Goal: Information Seeking & Learning: Check status

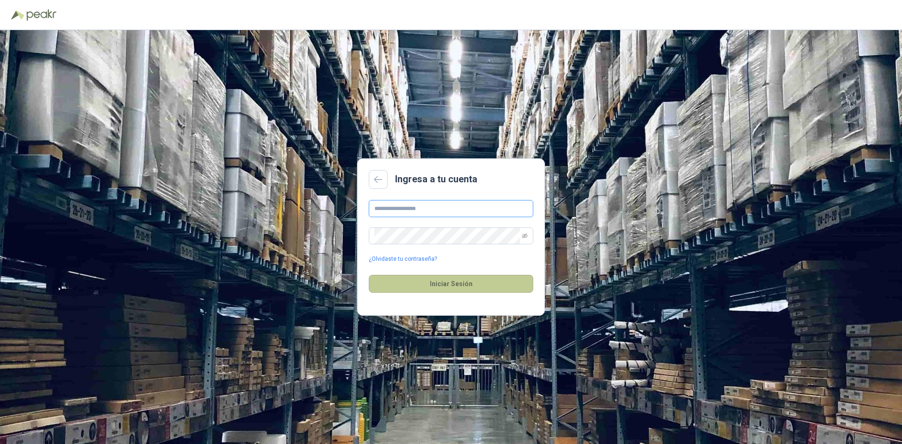
type input "**********"
drag, startPoint x: 439, startPoint y: 285, endPoint x: 276, endPoint y: 110, distance: 239.4
click at [438, 284] on button "Iniciar Sesión" at bounding box center [451, 284] width 164 height 18
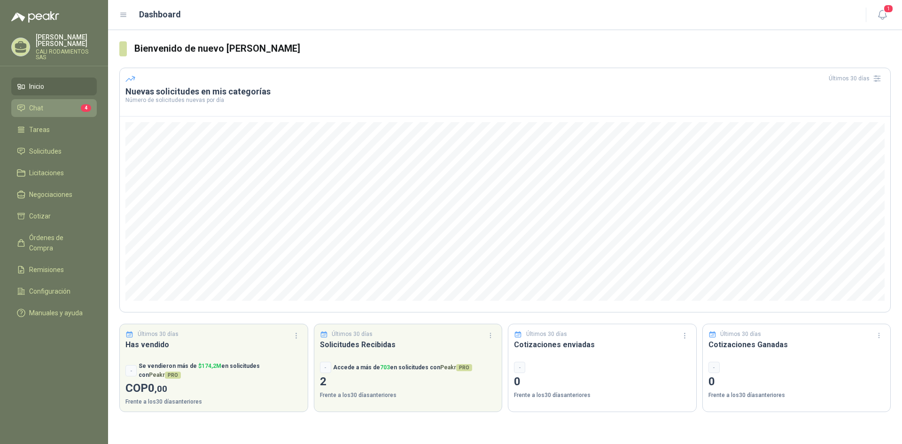
click at [70, 99] on link "Chat 4" at bounding box center [54, 108] width 86 height 18
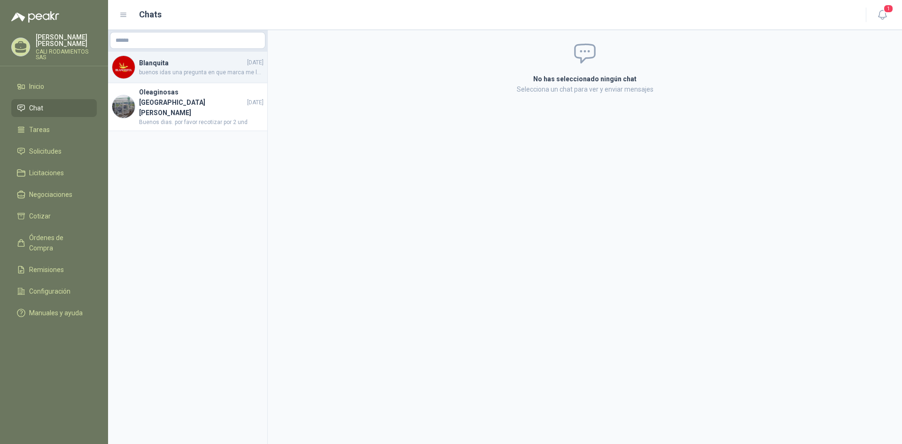
click at [176, 64] on h4 "Blanquita" at bounding box center [192, 63] width 106 height 10
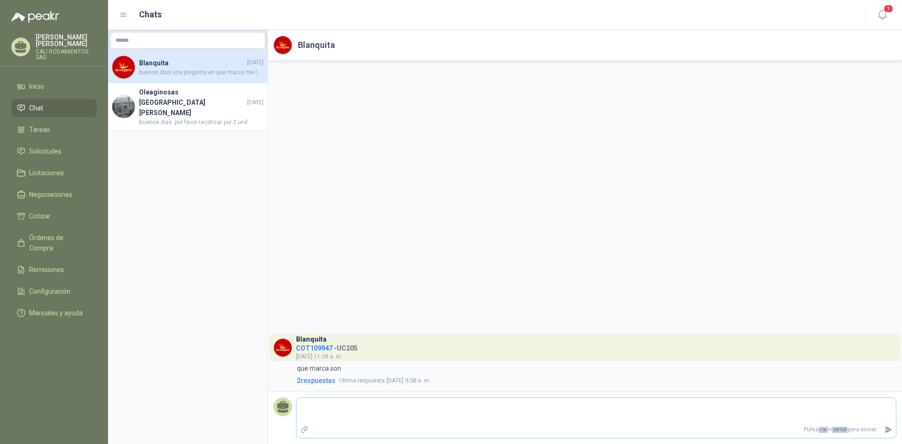
click at [350, 403] on textarea at bounding box center [597, 411] width 600 height 22
click at [323, 347] on span "COT109947" at bounding box center [314, 348] width 37 height 8
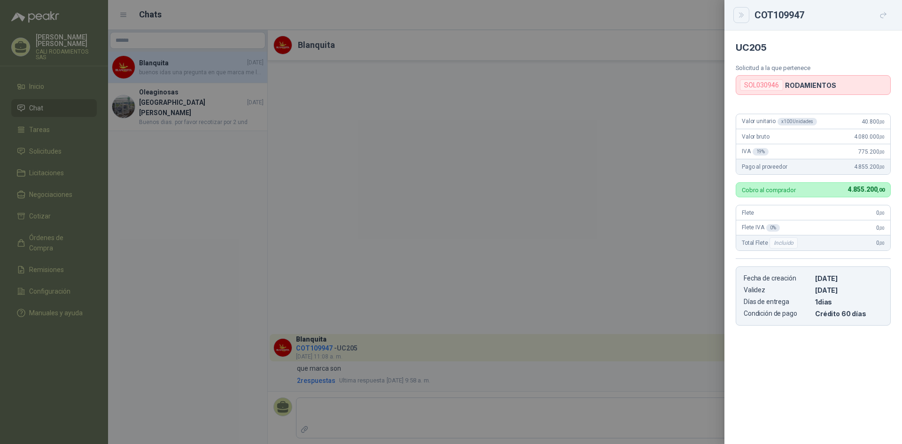
click at [746, 15] on button "Close" at bounding box center [742, 15] width 16 height 16
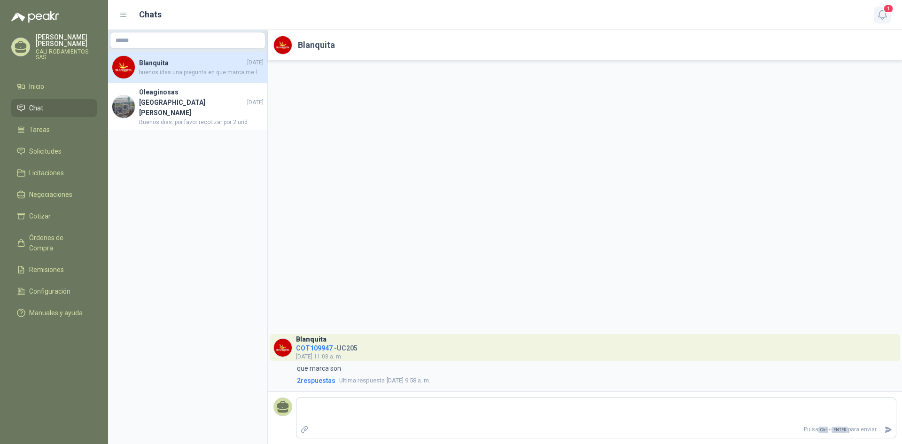
click at [891, 13] on span "1" at bounding box center [889, 8] width 10 height 9
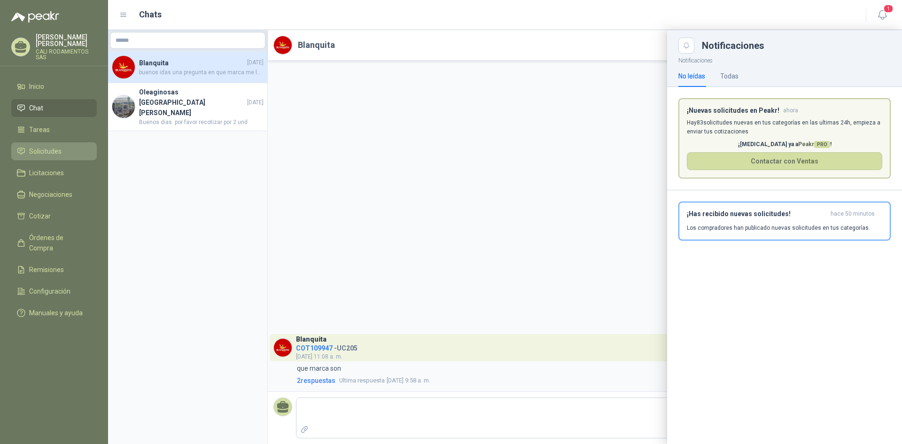
drag, startPoint x: 49, startPoint y: 153, endPoint x: 52, endPoint y: 148, distance: 5.3
click at [49, 153] on link "Solicitudes" at bounding box center [54, 151] width 86 height 18
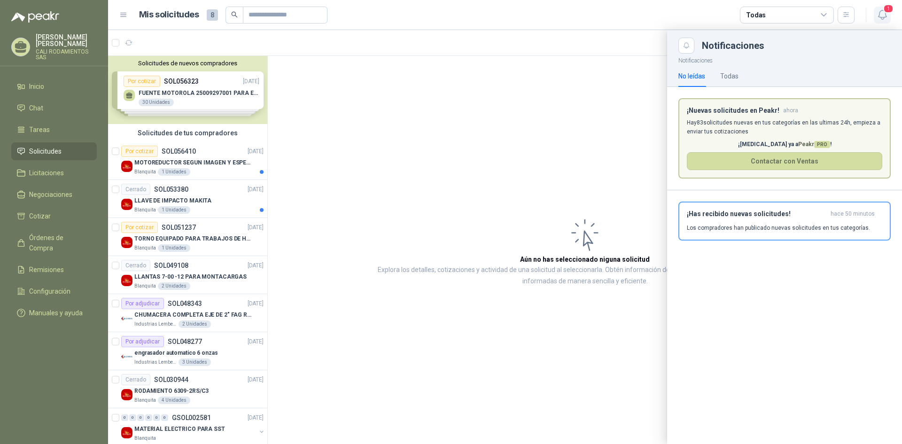
click at [880, 17] on icon "button" at bounding box center [882, 14] width 8 height 9
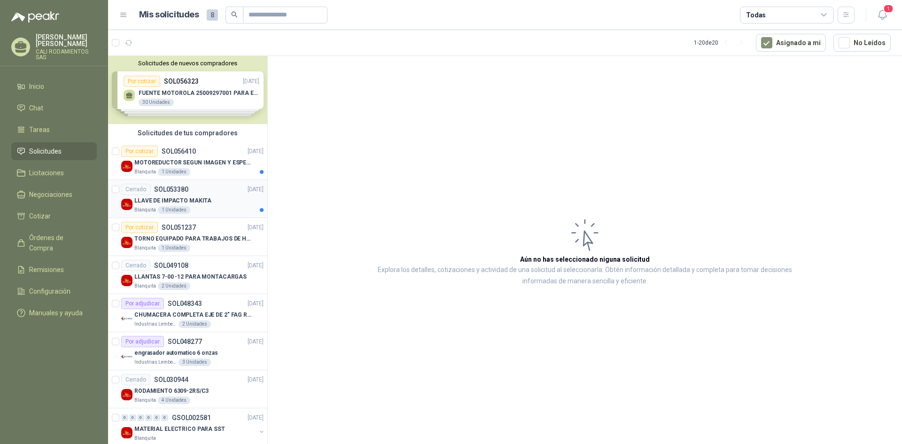
click at [218, 203] on div "LLAVE DE IMPACTO MAKITA" at bounding box center [198, 200] width 129 height 11
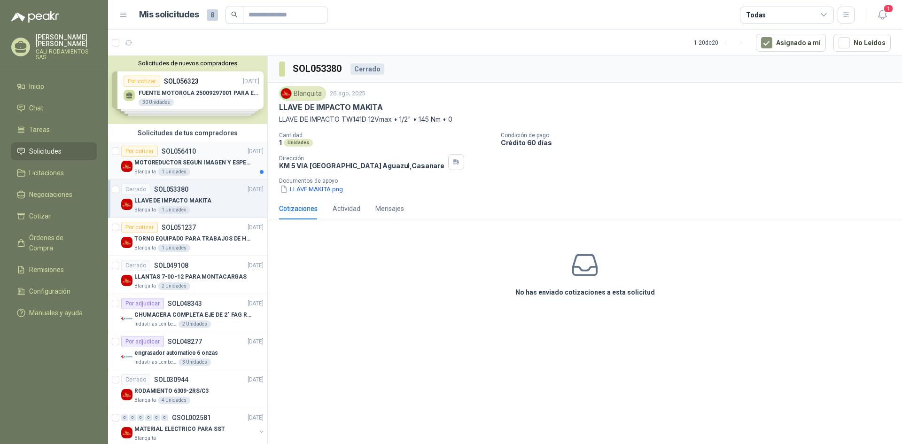
click at [174, 159] on p "MOTOREDUCTOR SEGUN IMAGEN Y ESPECIFICACIONES ADJUNTAS" at bounding box center [192, 162] width 117 height 9
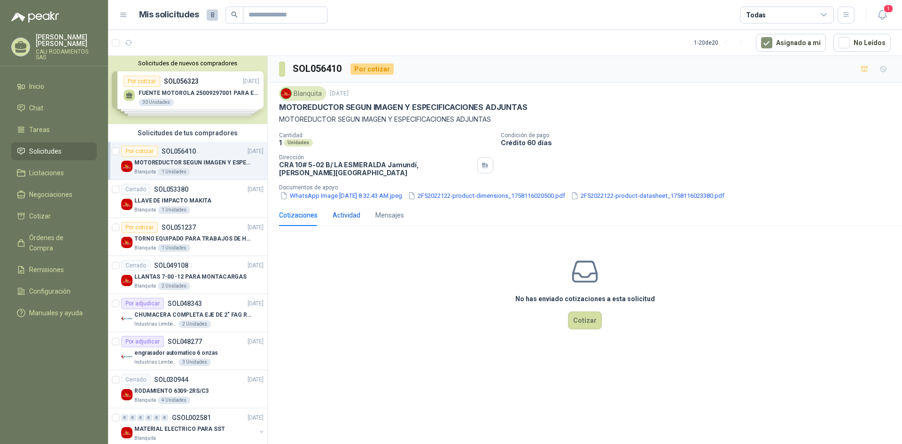
click at [342, 210] on div "Actividad" at bounding box center [347, 215] width 28 height 10
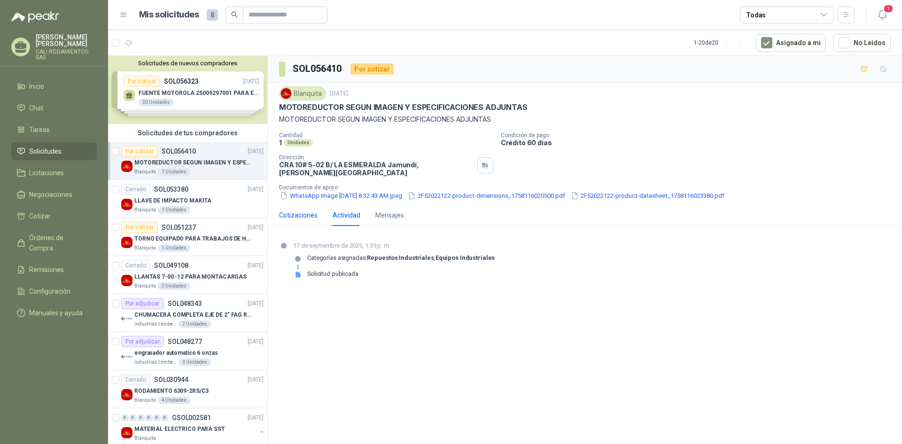
click at [293, 210] on div "Cotizaciones" at bounding box center [298, 215] width 39 height 10
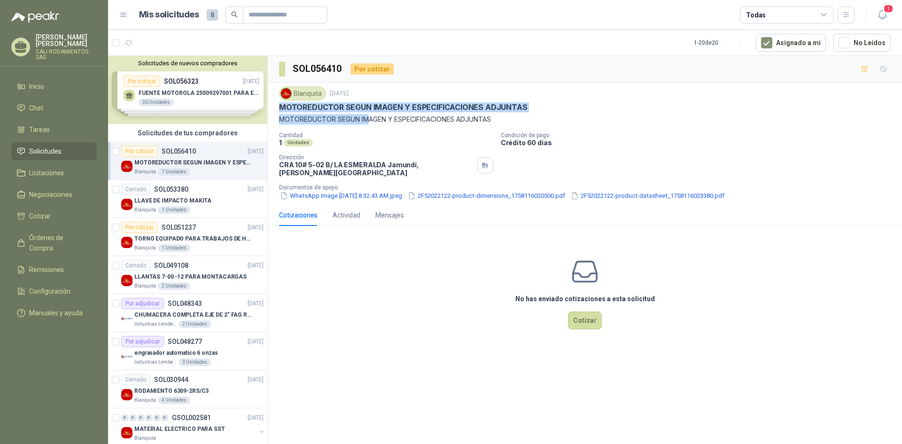
drag, startPoint x: 278, startPoint y: 107, endPoint x: 367, endPoint y: 127, distance: 90.6
click at [367, 127] on div "Blanquita [DATE] MOTOREDUCTOR SEGUN IMAGEN Y ESPECIFICACIONES ADJUNTAS MOTOREDU…" at bounding box center [585, 144] width 634 height 122
click at [328, 191] on button "WhatsApp Image [DATE] 8.32.43 AM.jpeg" at bounding box center [341, 196] width 124 height 10
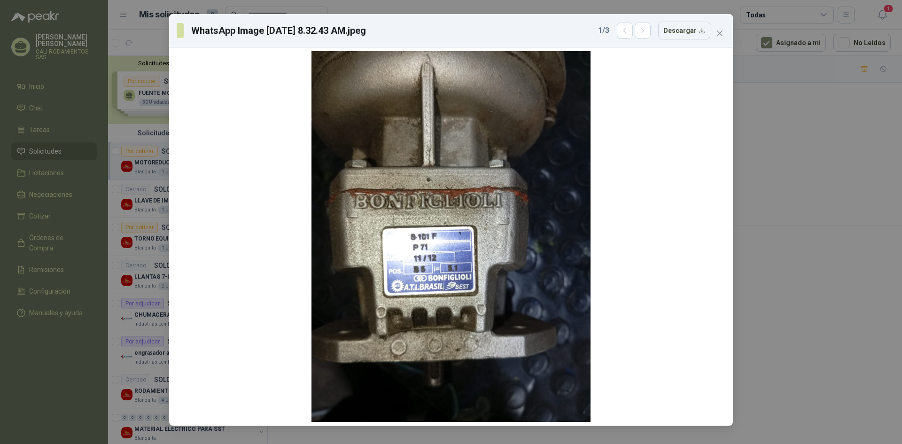
click at [562, 439] on div "WhatsApp Image [DATE] 8.32.43 AM.jpeg 1 / 3 Descargar" at bounding box center [451, 222] width 902 height 444
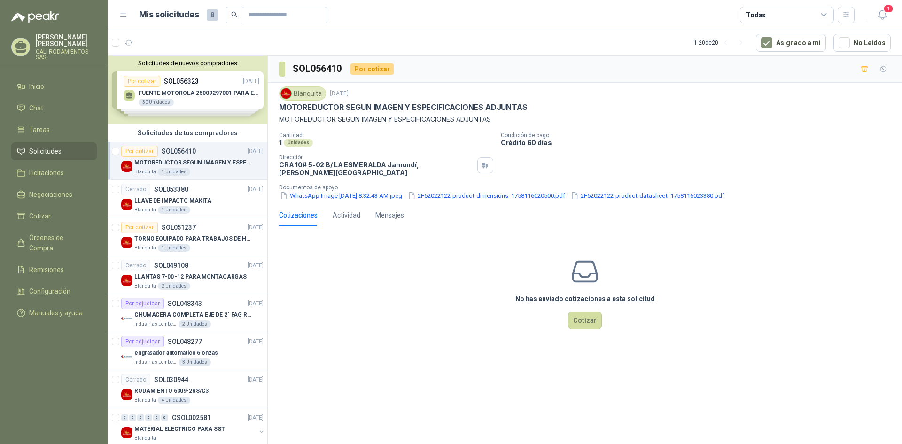
click at [324, 191] on button "WhatsApp Image [DATE] 8.32.43 AM.jpeg" at bounding box center [341, 196] width 124 height 10
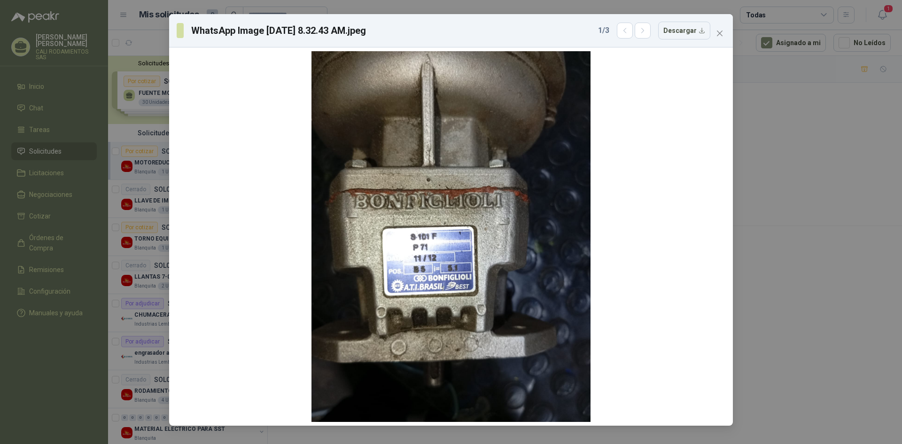
drag, startPoint x: 642, startPoint y: 39, endPoint x: 645, endPoint y: 34, distance: 5.9
click at [642, 39] on div "1 / 3 Descargar" at bounding box center [654, 31] width 112 height 18
click at [645, 34] on icon "button" at bounding box center [643, 31] width 8 height 8
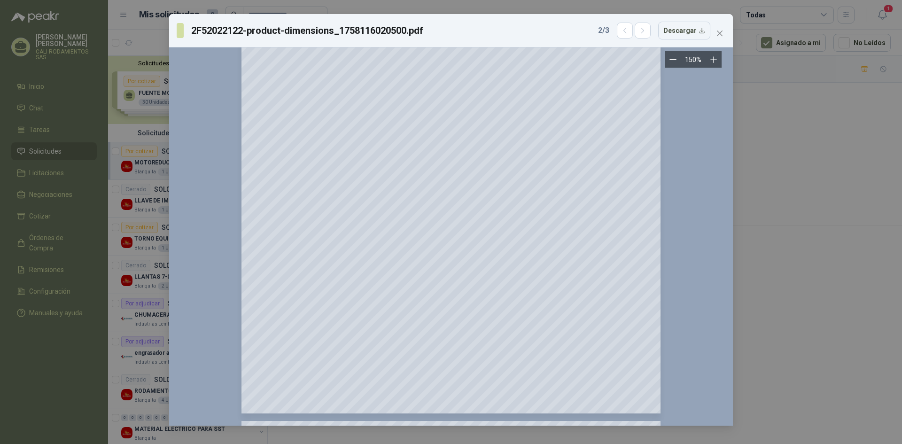
scroll to position [47, 0]
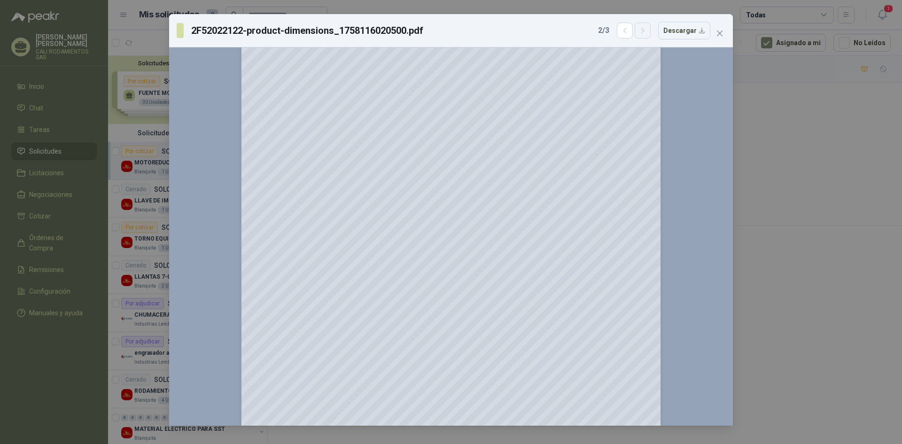
click at [648, 37] on button "button" at bounding box center [643, 31] width 16 height 16
click at [633, 32] on button "button" at bounding box center [625, 31] width 16 height 16
click at [626, 35] on button "button" at bounding box center [625, 31] width 16 height 16
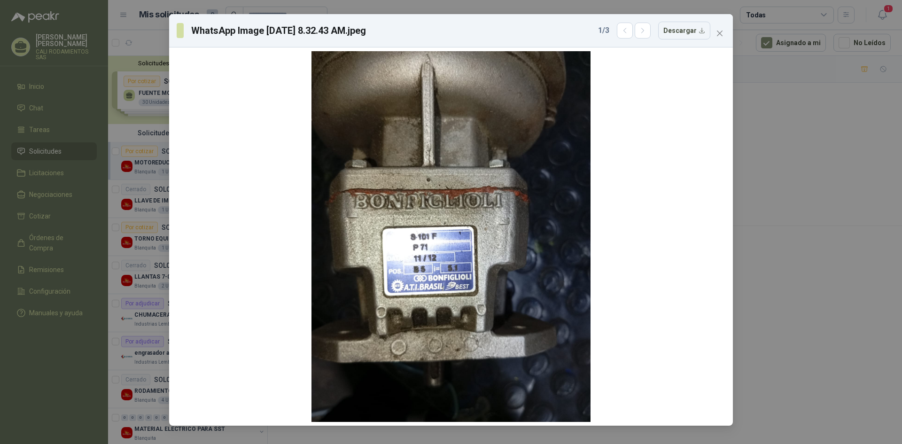
click at [717, 34] on icon "close" at bounding box center [720, 34] width 8 height 8
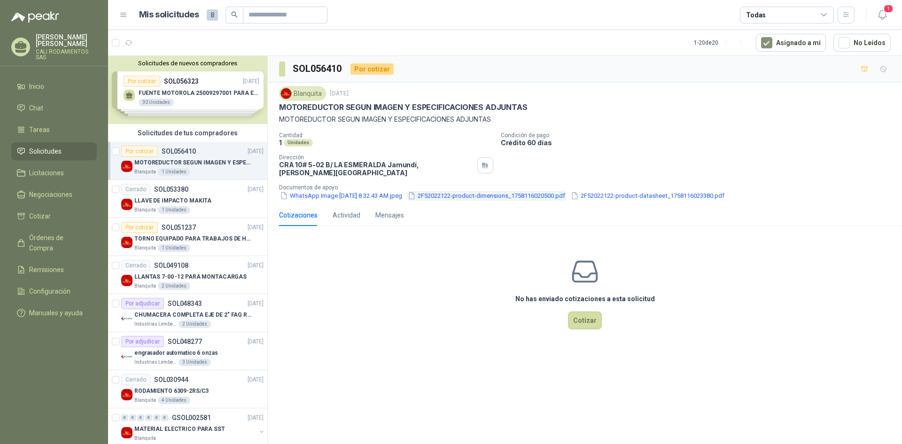
click at [474, 192] on button "2F52022122-product-dimensions_1758116020500.pdf" at bounding box center [486, 196] width 159 height 10
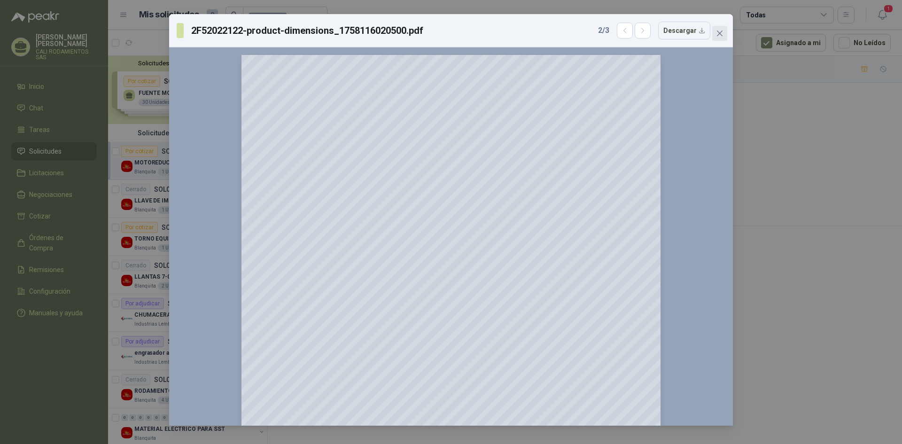
click at [724, 38] on button "Close" at bounding box center [719, 33] width 15 height 15
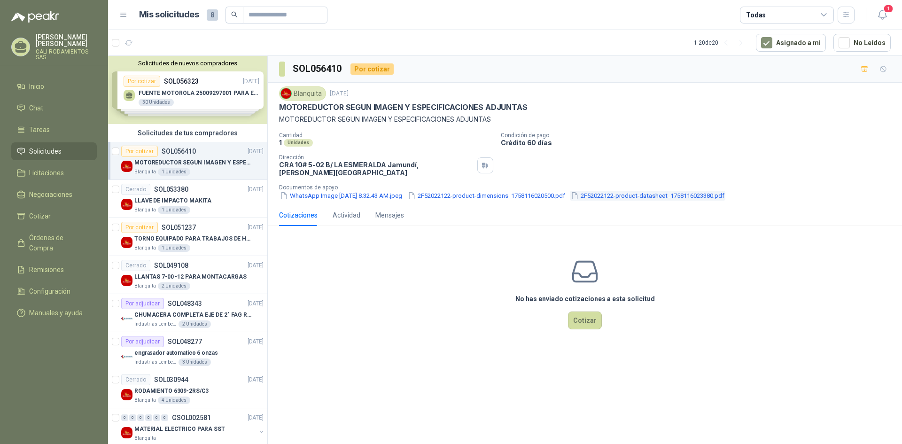
click at [658, 192] on button "2F52022122-product-datasheet_1758116023380.pdf" at bounding box center [648, 196] width 156 height 10
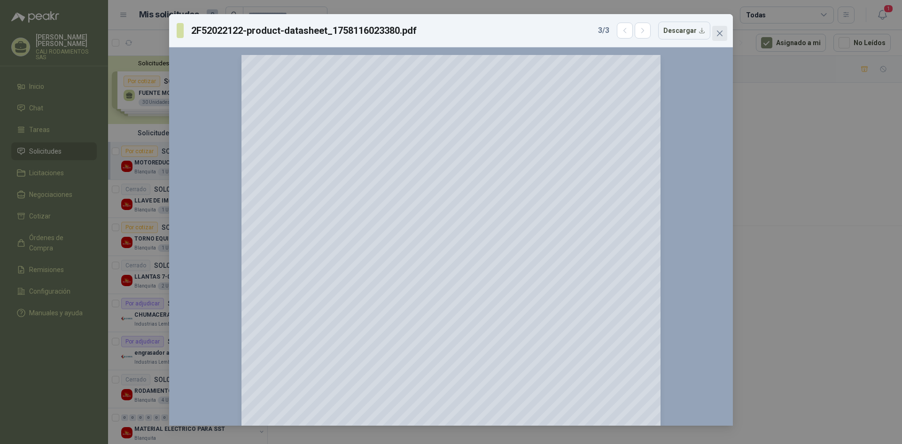
click at [718, 33] on icon "close" at bounding box center [720, 34] width 8 height 8
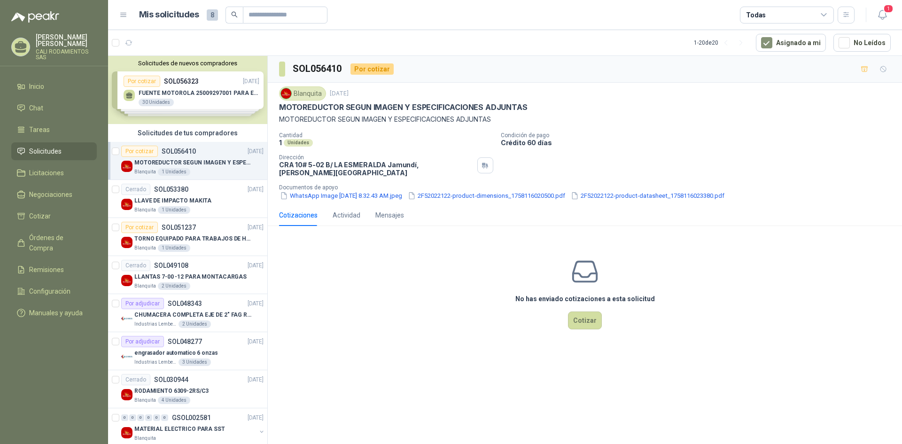
click at [373, 191] on button "WhatsApp Image [DATE] 8.32.43 AM.jpeg" at bounding box center [341, 196] width 124 height 10
click at [464, 192] on button "2F52022122-product-dimensions_1758116020500.pdf" at bounding box center [486, 196] width 159 height 10
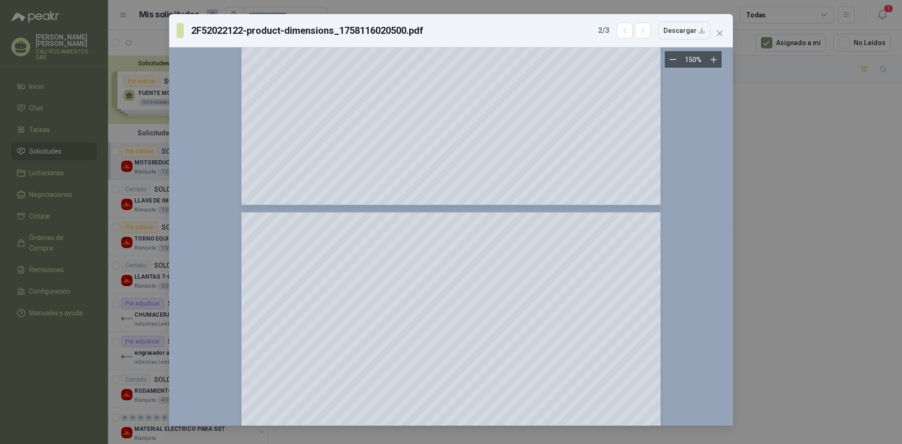
scroll to position [470, 0]
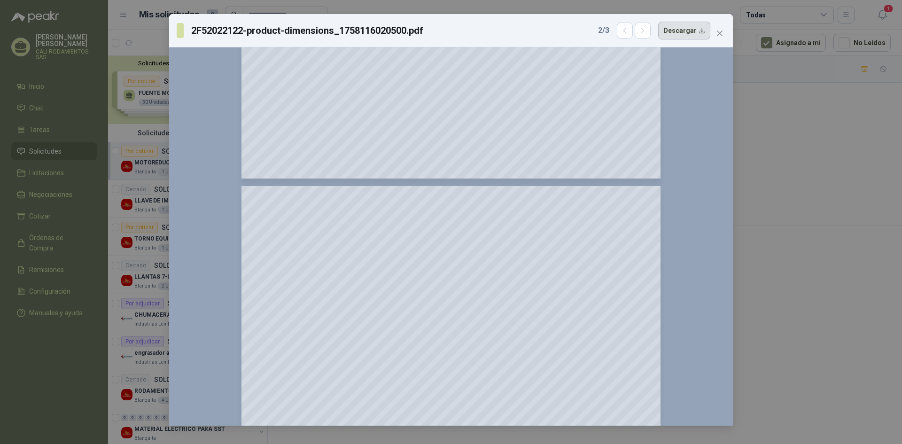
click at [679, 37] on button "Descargar" at bounding box center [684, 31] width 52 height 18
click at [721, 32] on icon "close" at bounding box center [720, 34] width 6 height 6
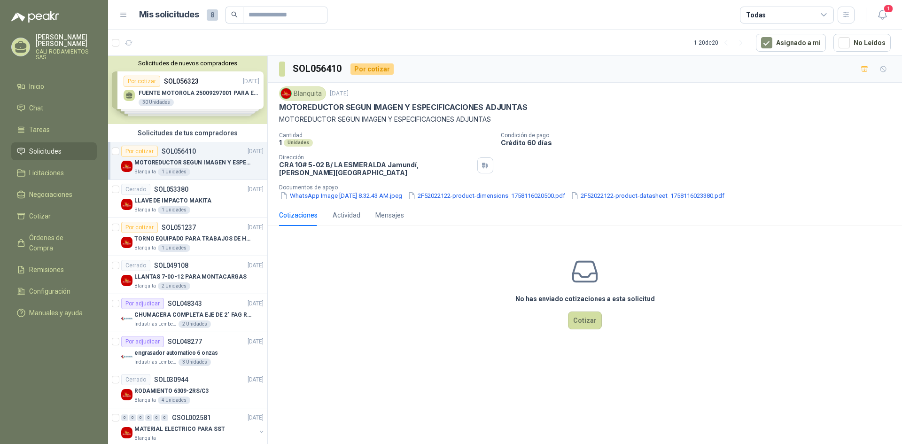
click at [637, 191] on button "2F52022122-product-datasheet_1758116023380.pdf" at bounding box center [648, 196] width 156 height 10
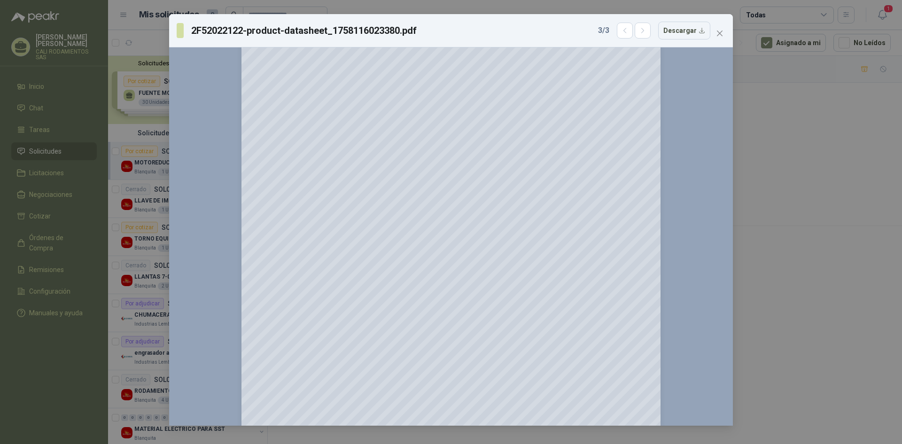
scroll to position [0, 0]
click at [684, 35] on button "Descargar" at bounding box center [684, 31] width 52 height 18
click at [726, 31] on span "Close" at bounding box center [719, 34] width 15 height 8
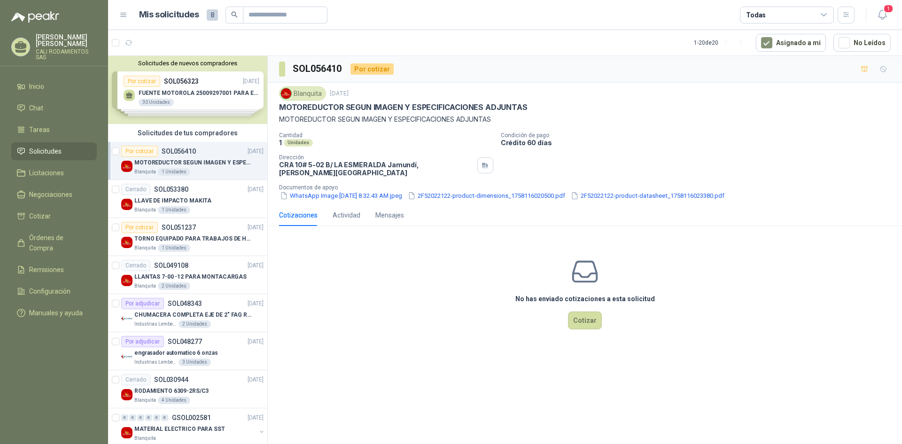
click at [149, 92] on div "Solicitudes de nuevos compradores Por cotizar SOL056323 [DATE] FUENTE MOTOROLA …" at bounding box center [187, 90] width 159 height 68
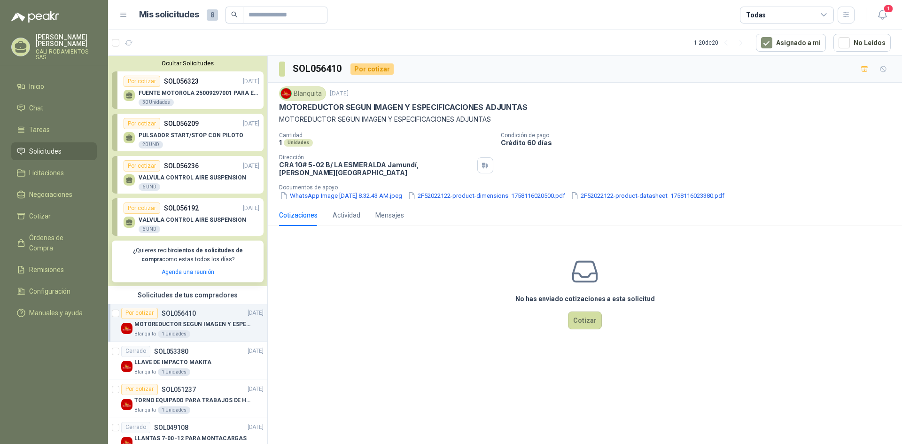
click at [189, 91] on p "FUENTE MOTOROLA 25009297001 PARA EP450" at bounding box center [199, 93] width 121 height 7
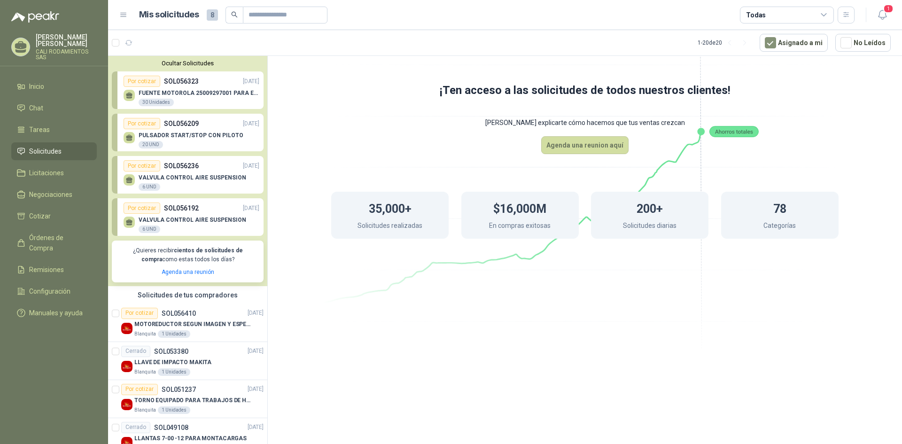
click at [174, 133] on p "PULSADOR START/STOP CON PILOTO" at bounding box center [191, 135] width 105 height 7
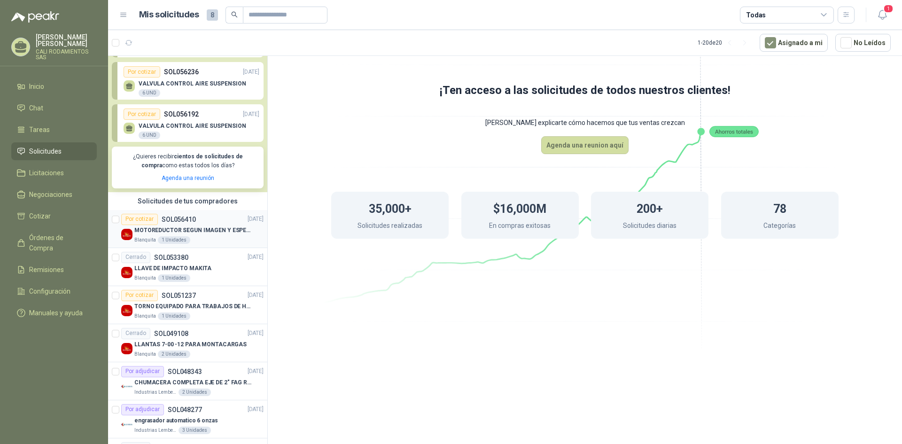
scroll to position [141, 0]
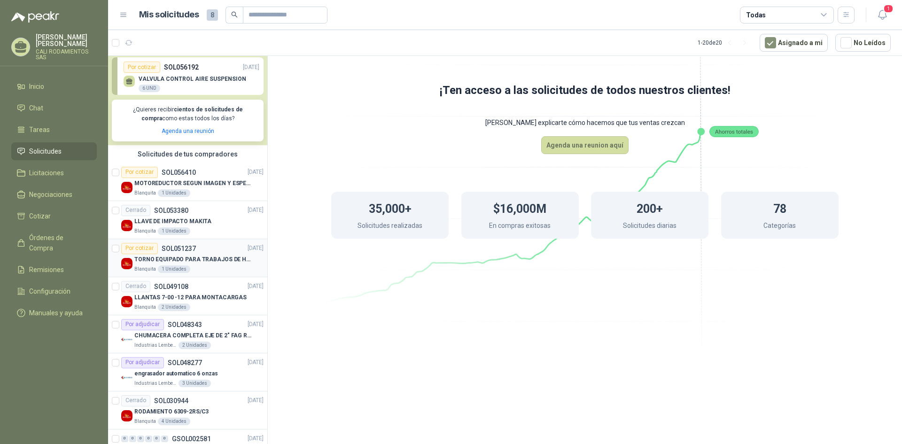
click at [114, 243] on div at bounding box center [116, 258] width 8 height 30
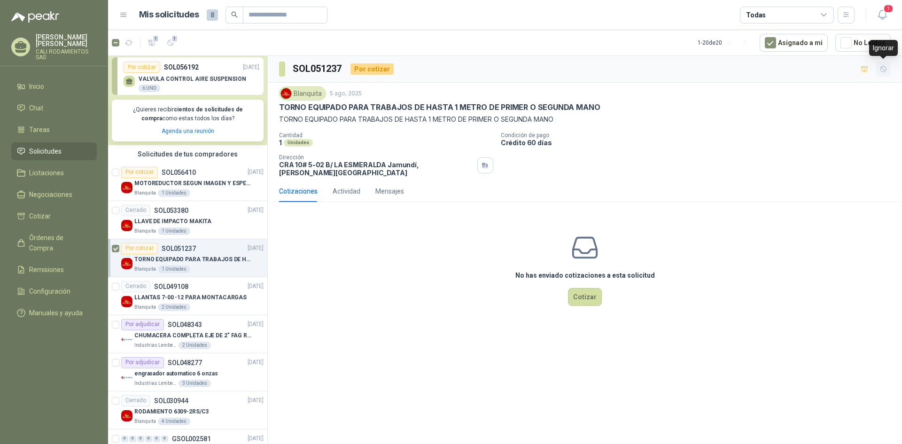
click at [884, 71] on icon "button" at bounding box center [884, 69] width 8 height 8
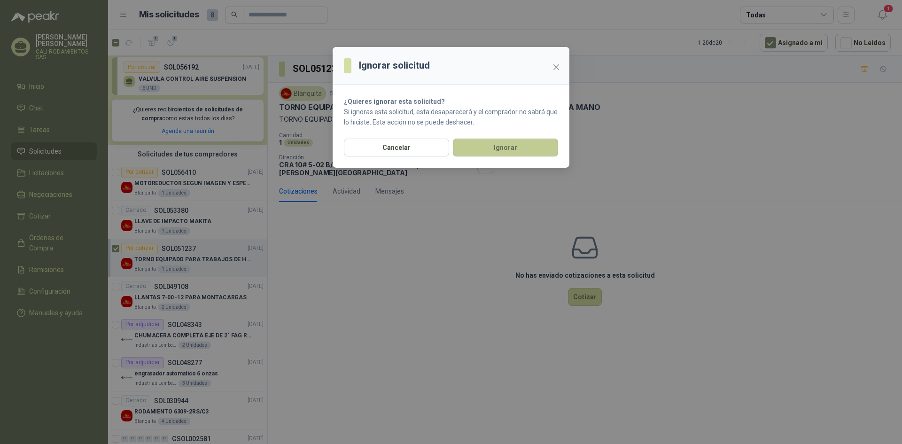
click at [512, 148] on button "Ignorar" at bounding box center [505, 148] width 105 height 18
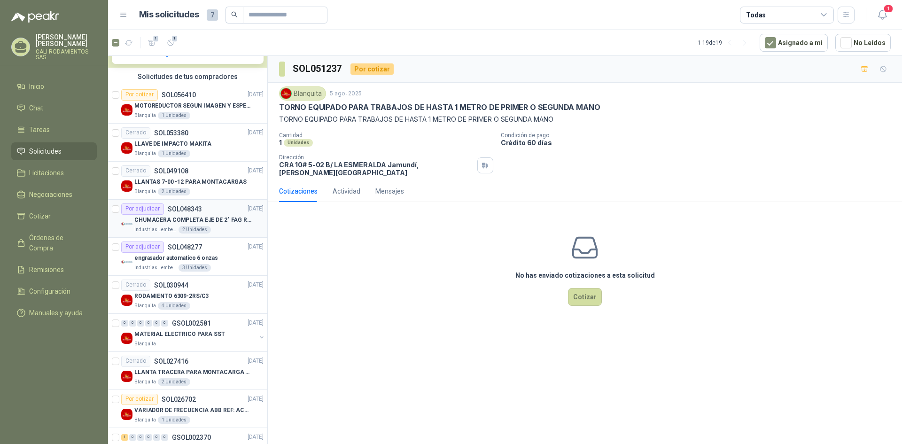
scroll to position [235, 0]
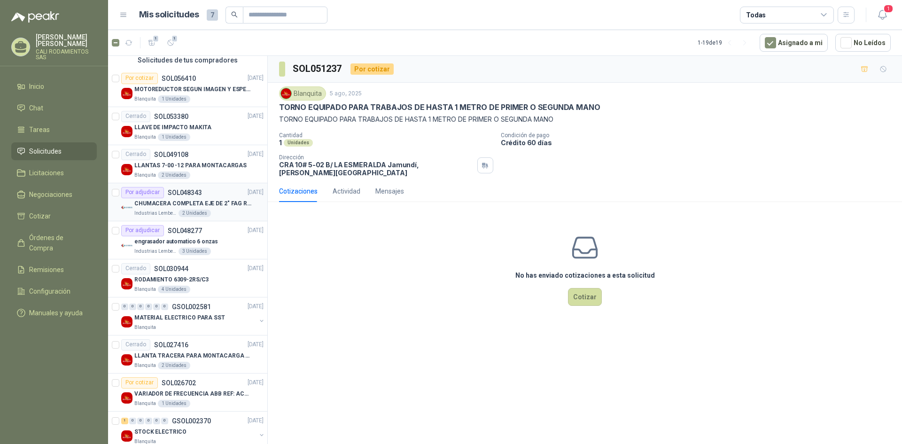
click at [191, 203] on p "CHUMACERA COMPLETA EJE DE 2" FAG REF: UCF211-32" at bounding box center [192, 203] width 117 height 9
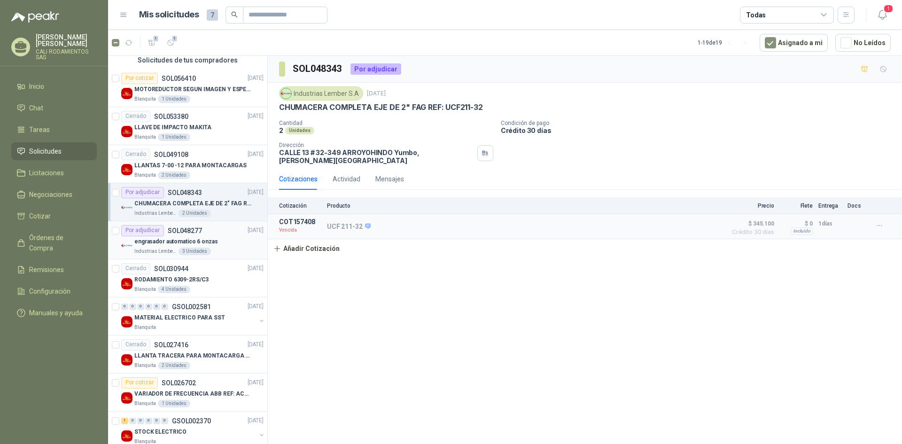
click at [207, 238] on p "engrasador automatico 6 onzas" at bounding box center [176, 241] width 84 height 9
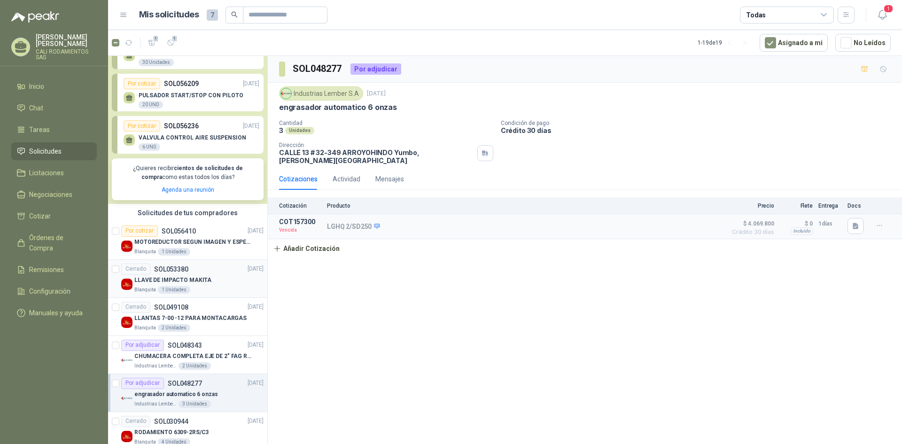
scroll to position [94, 0]
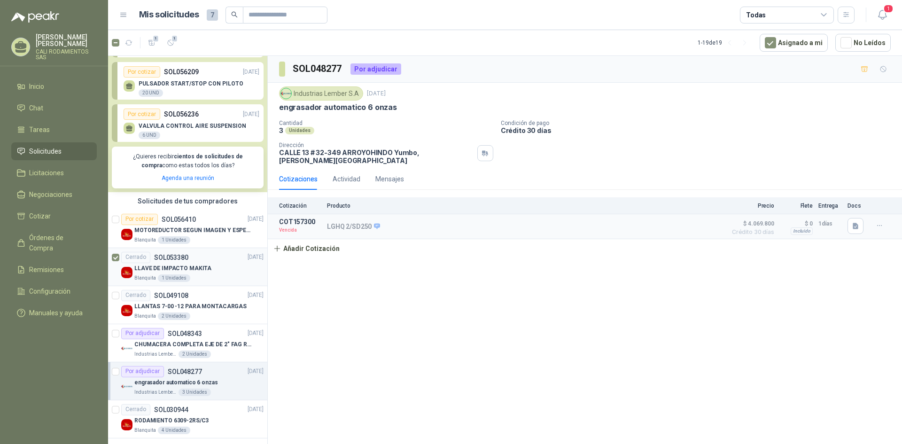
click at [215, 271] on div "LLAVE DE IMPACTO MAKITA" at bounding box center [198, 268] width 129 height 11
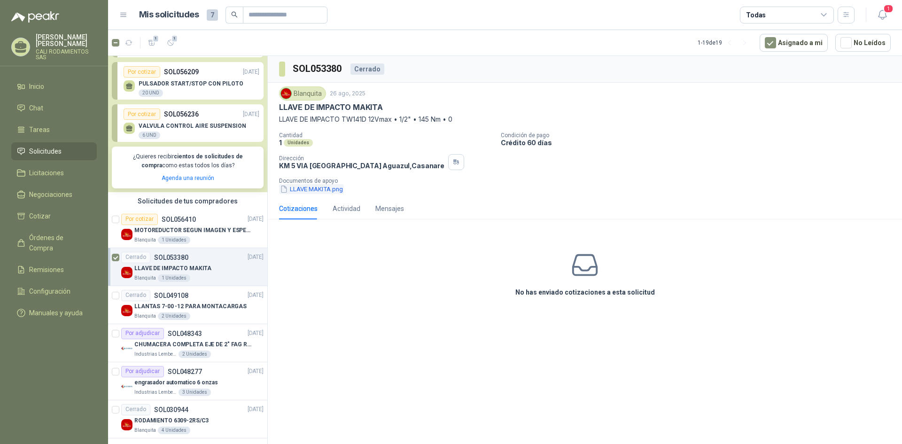
click at [328, 190] on button "LLAVE MAKITA.png" at bounding box center [311, 189] width 65 height 10
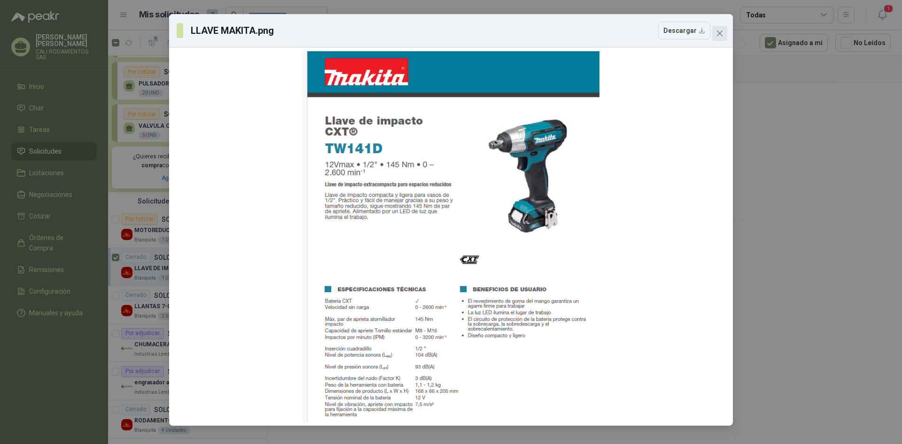
click at [721, 33] on icon "close" at bounding box center [720, 34] width 8 height 8
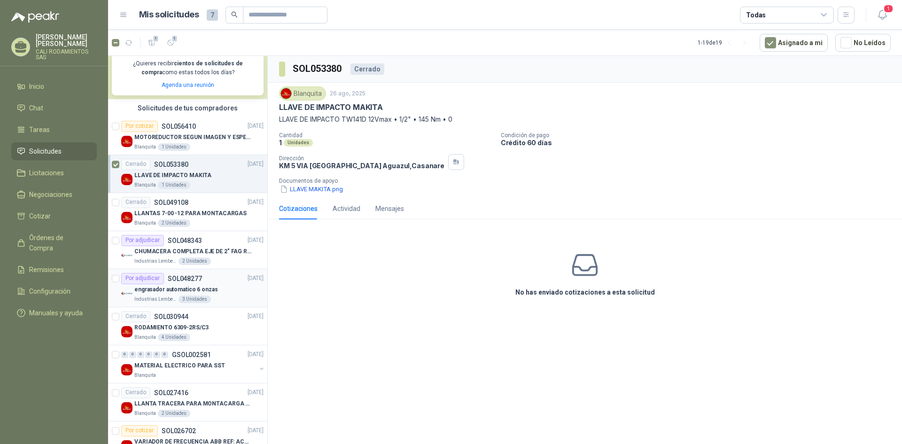
scroll to position [188, 0]
click at [190, 212] on p "LLANTAS 7-00 -12 PARA MONTACARGAS" at bounding box center [190, 212] width 112 height 9
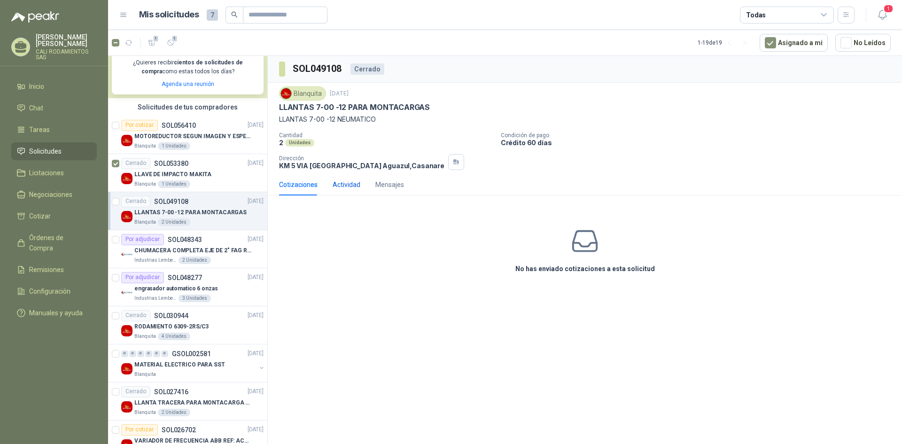
click at [346, 183] on div "Actividad" at bounding box center [347, 185] width 28 height 10
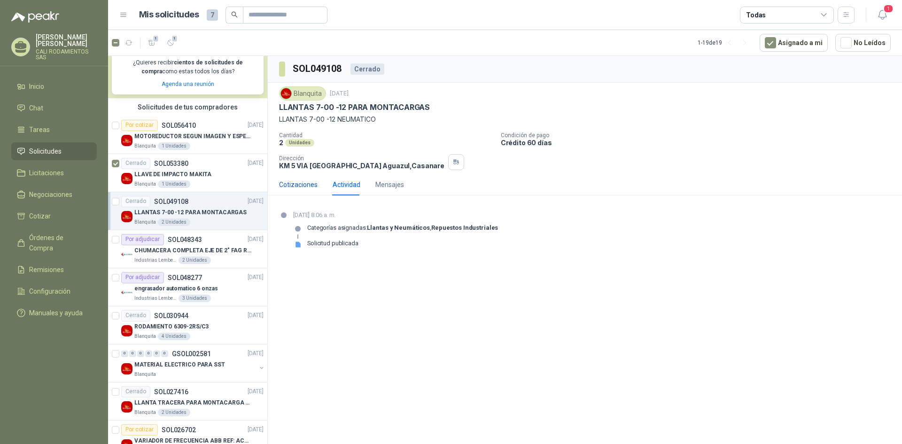
click at [305, 185] on div "Cotizaciones" at bounding box center [298, 185] width 39 height 10
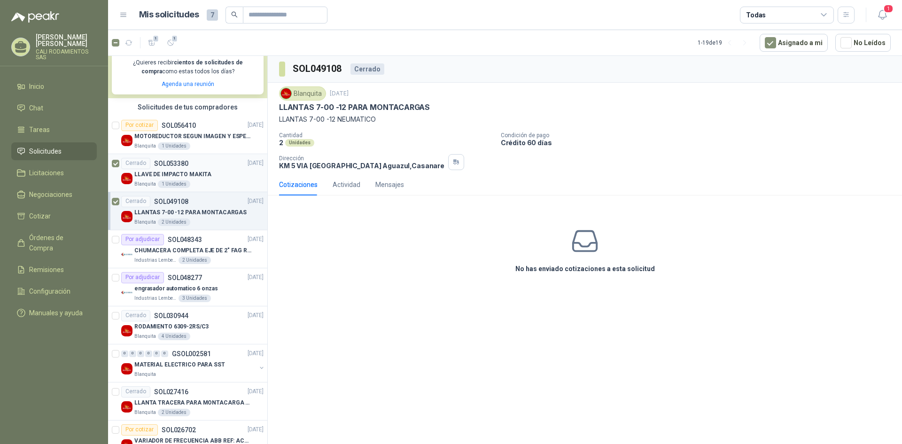
click at [200, 173] on p "LLAVE DE IMPACTO MAKITA" at bounding box center [172, 174] width 77 height 9
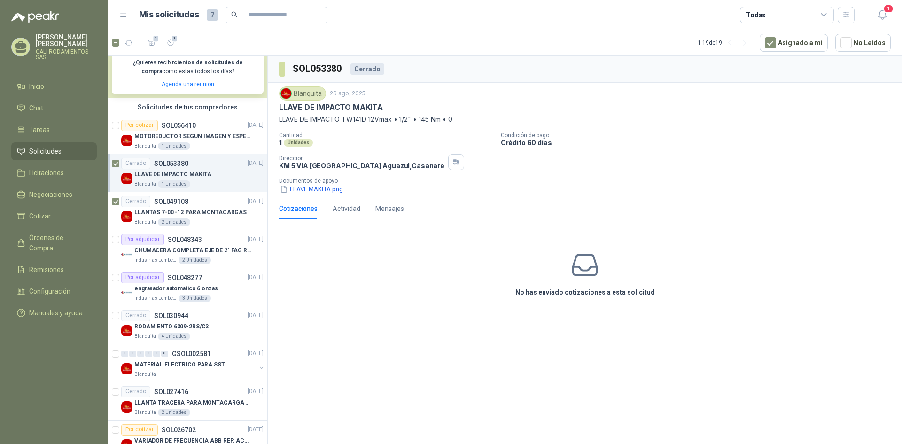
click at [120, 162] on article "Cerrado SOL053380 [DATE] LLAVE DE IMPACTO MAKITA Blanquita 1 Unidades" at bounding box center [187, 173] width 159 height 38
click at [121, 200] on article "Cerrado SOL049108 [DATE] LLANTAS 7-00 -12 PARA MONTACARGAS Blanquita 2 Unidades" at bounding box center [187, 211] width 159 height 38
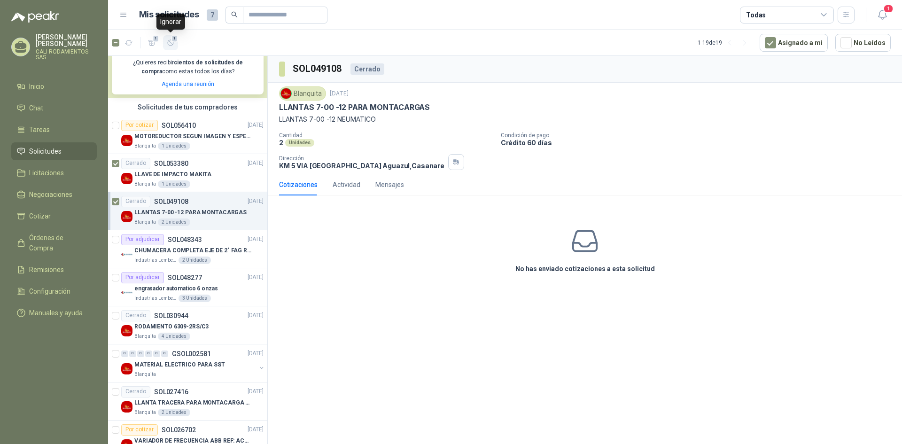
click at [171, 47] on button "1" at bounding box center [170, 42] width 15 height 15
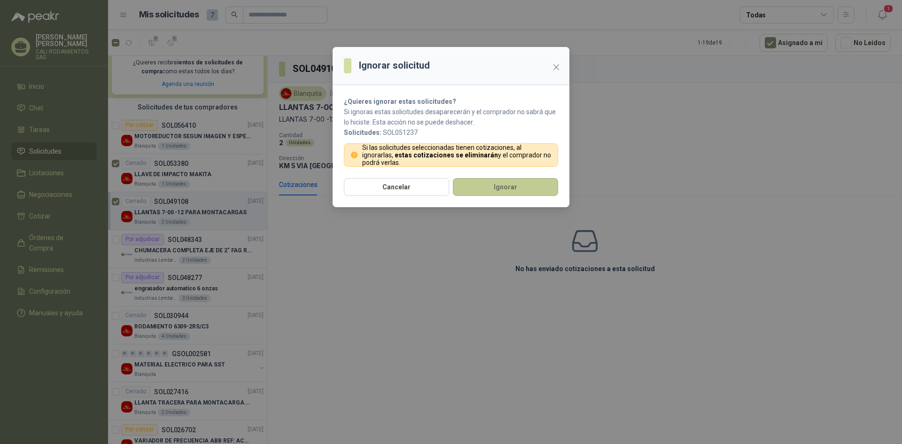
click at [493, 190] on button "Ignorar" at bounding box center [505, 187] width 105 height 18
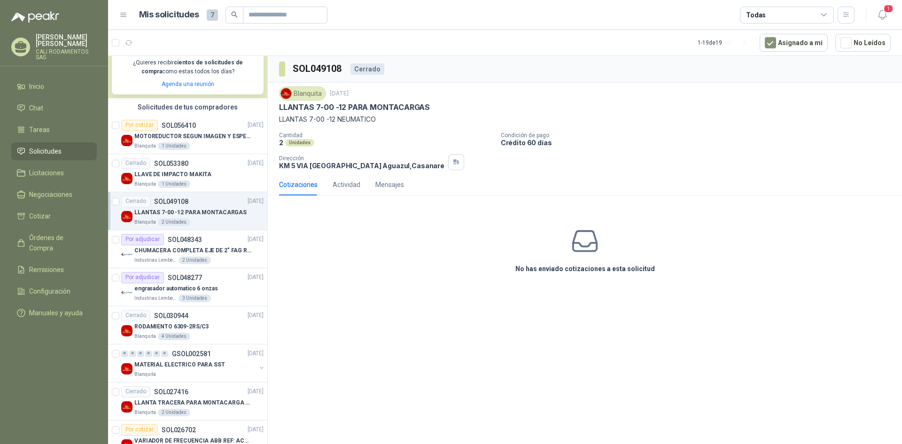
click at [26, 142] on link "Solicitudes" at bounding box center [54, 151] width 86 height 18
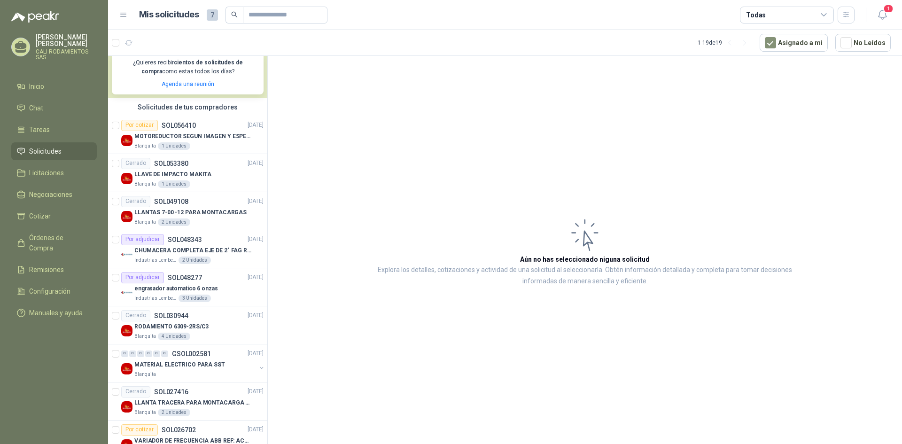
click at [47, 142] on link "Solicitudes" at bounding box center [54, 151] width 86 height 18
click at [194, 217] on p "LLANTAS 7-00 -12 PARA MONTACARGAS" at bounding box center [190, 212] width 112 height 9
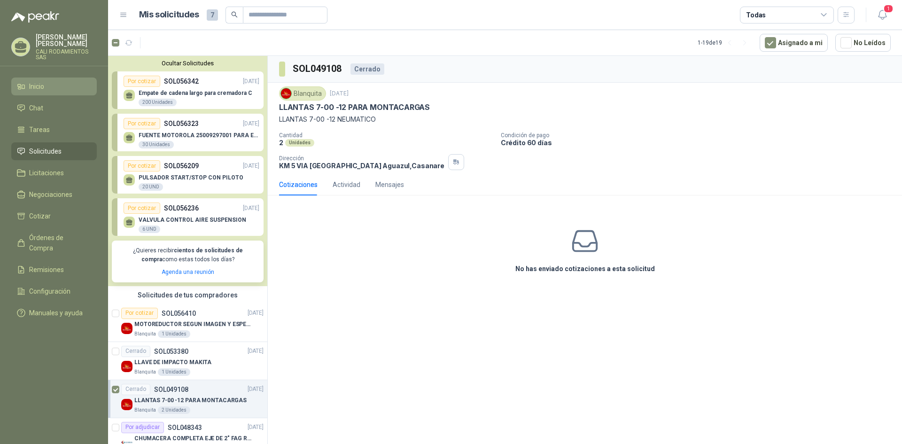
click at [47, 81] on li "Inicio" at bounding box center [54, 86] width 74 height 10
